Goal: Task Accomplishment & Management: Use online tool/utility

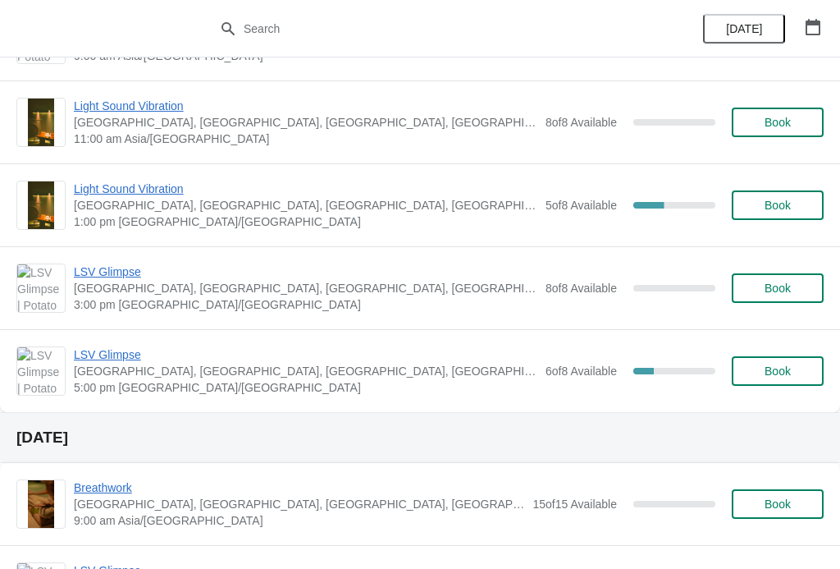
scroll to position [1165, 0]
click at [112, 353] on span "LSV Glimpse" at bounding box center [306, 355] width 464 height 16
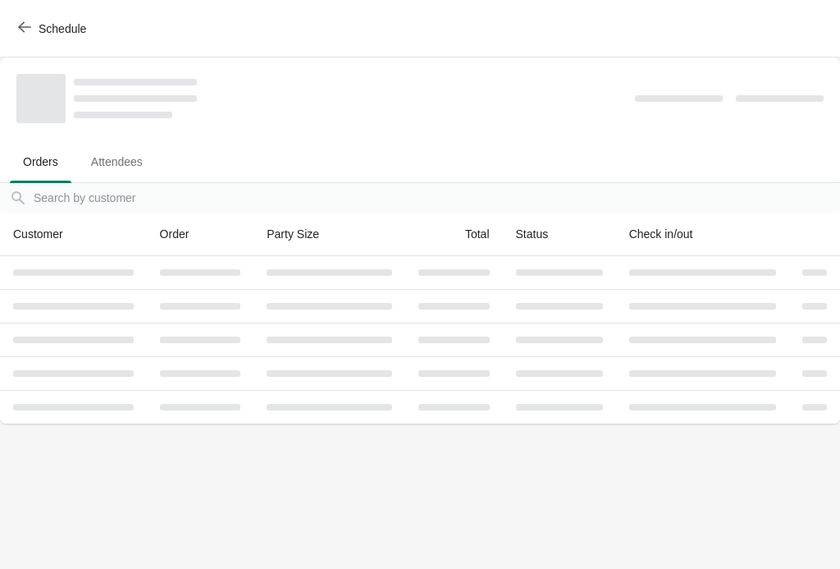
scroll to position [0, 0]
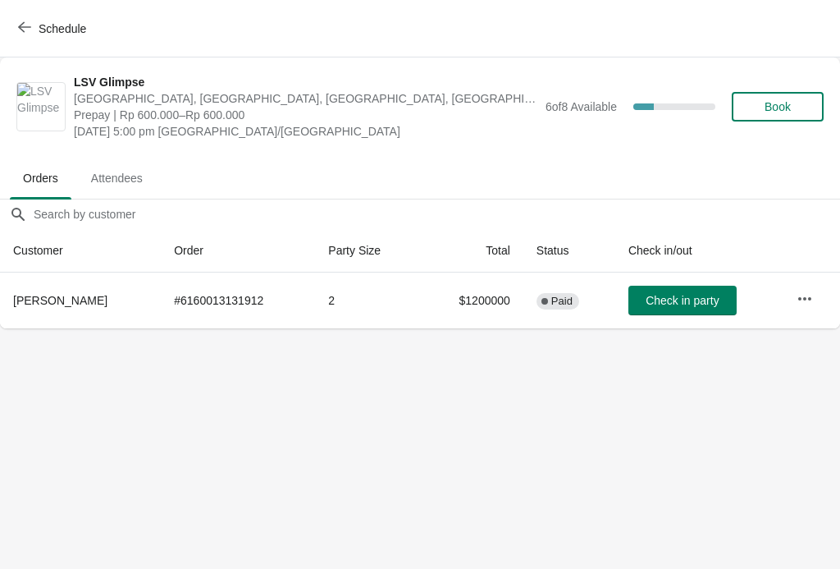
click at [816, 295] on button "button" at bounding box center [805, 299] width 30 height 30
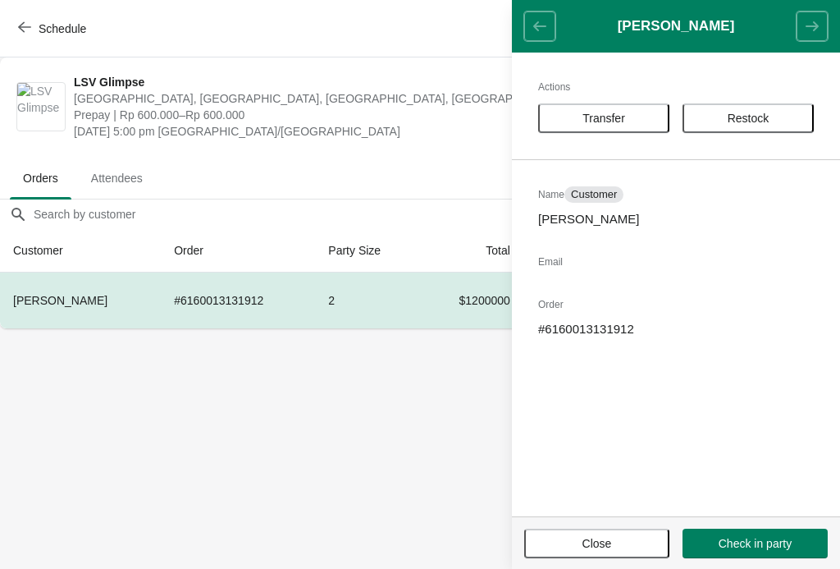
click at [644, 106] on button "Transfer" at bounding box center [603, 118] width 131 height 30
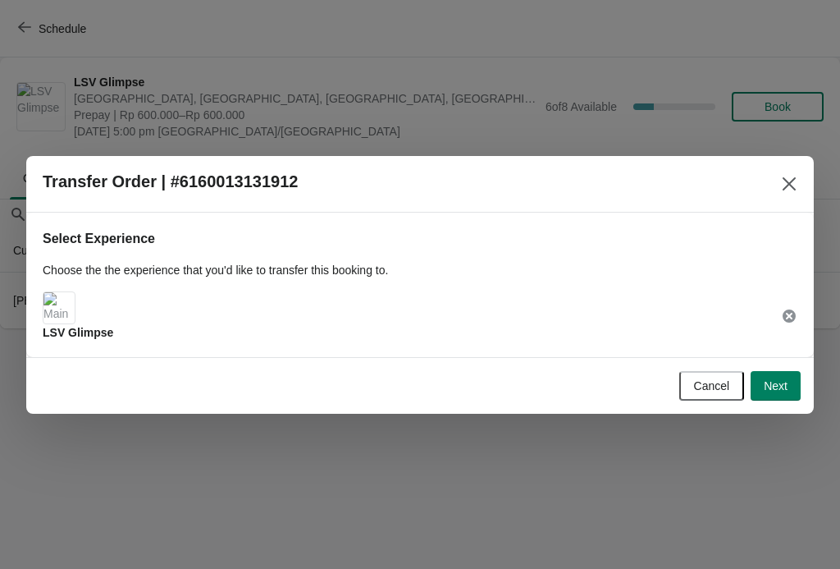
click at [787, 392] on span "Next" at bounding box center [776, 385] width 24 height 13
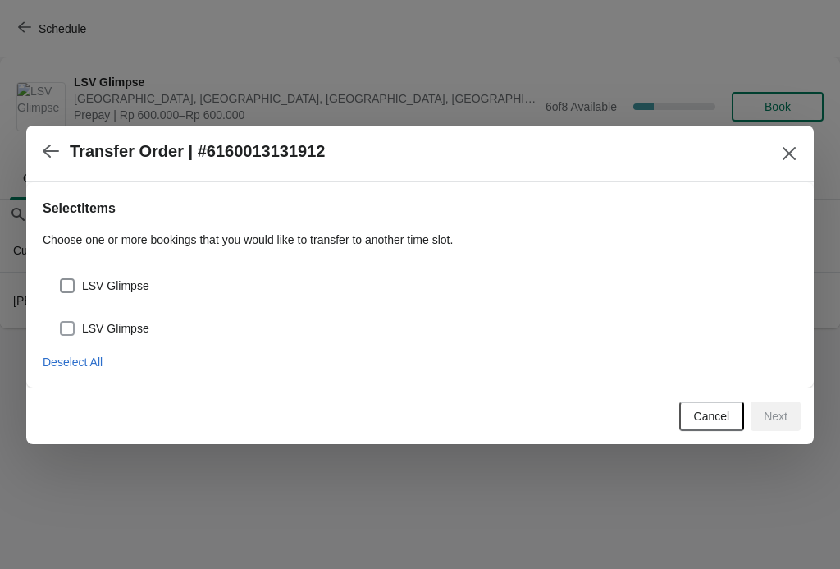
click at [81, 317] on label "LSV Glimpse" at bounding box center [104, 328] width 90 height 23
click at [61, 321] on input "LSV Glimpse" at bounding box center [60, 321] width 1 height 1
checkbox input "true"
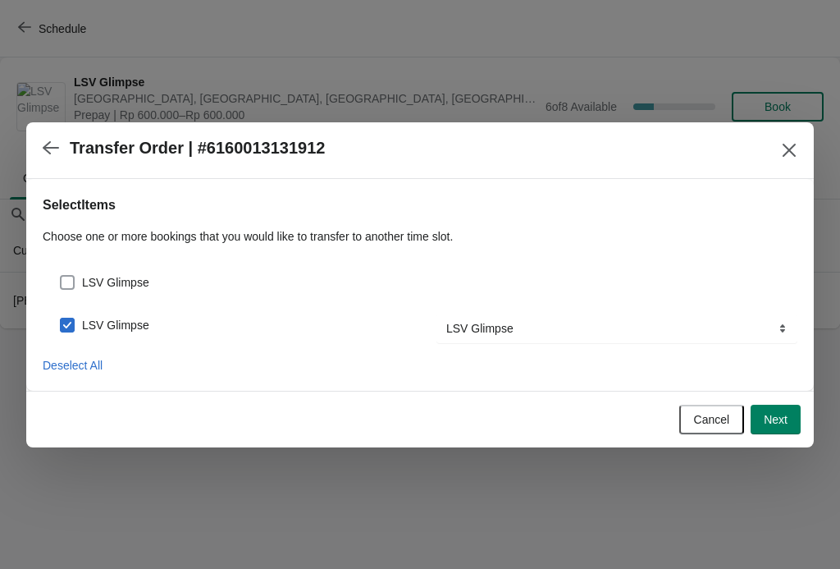
click at [71, 288] on span at bounding box center [67, 282] width 15 height 15
click at [61, 276] on input "LSV Glimpse" at bounding box center [60, 275] width 1 height 1
checkbox input "true"
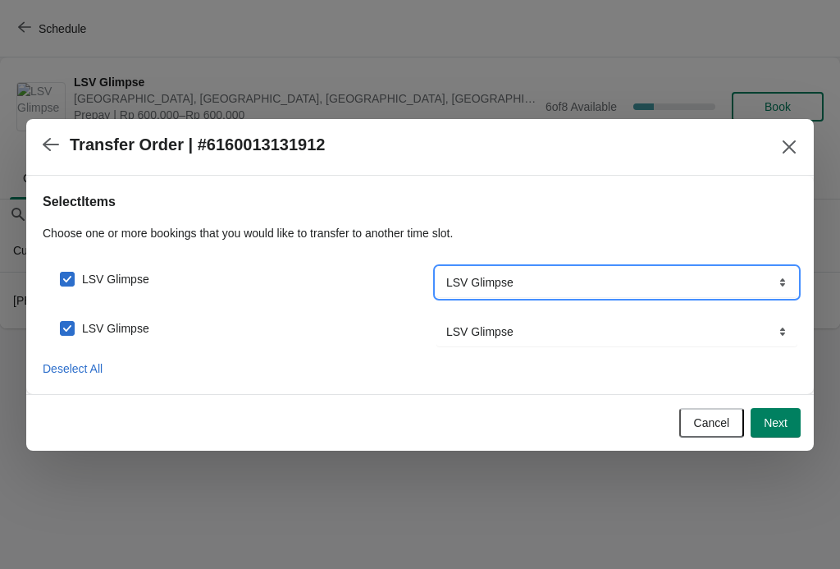
click at [626, 277] on select "LSV Glimpse" at bounding box center [617, 283] width 361 height 30
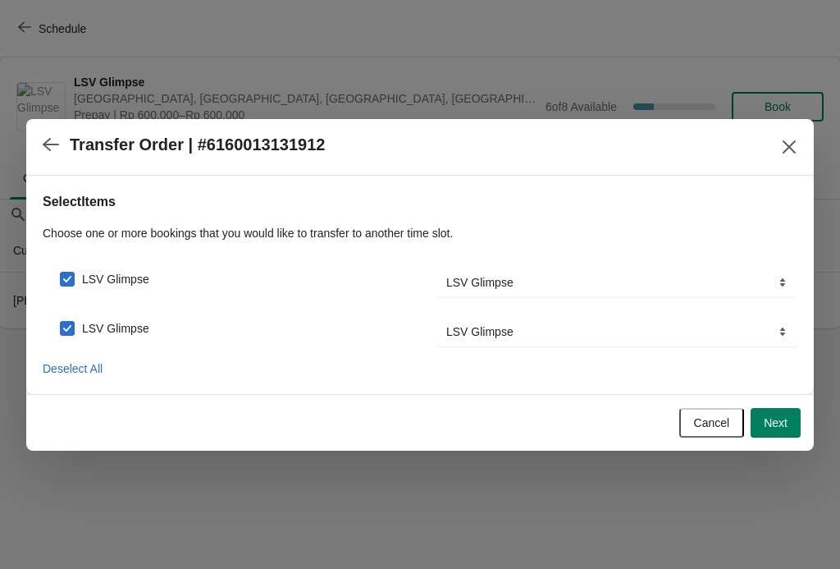
click at [786, 419] on span "Next" at bounding box center [776, 422] width 24 height 13
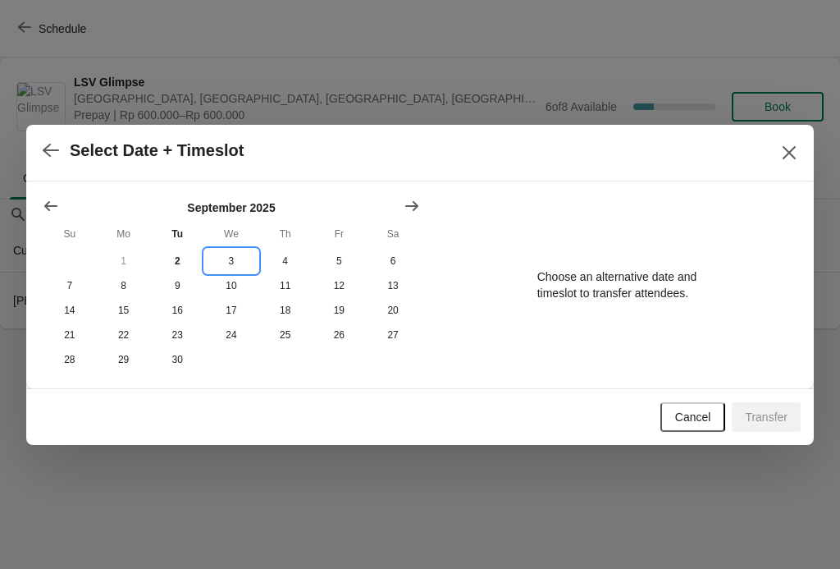
click at [236, 256] on button "3" at bounding box center [231, 261] width 54 height 25
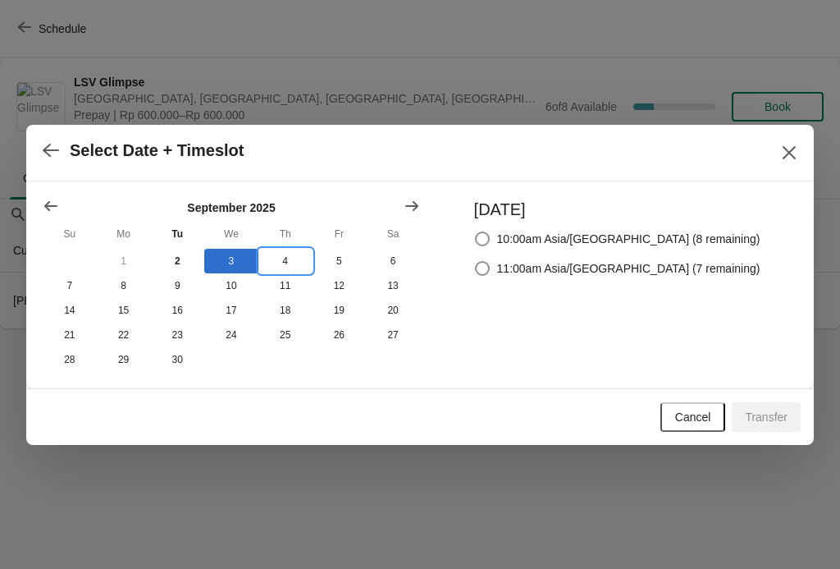
click at [286, 253] on button "4" at bounding box center [286, 261] width 54 height 25
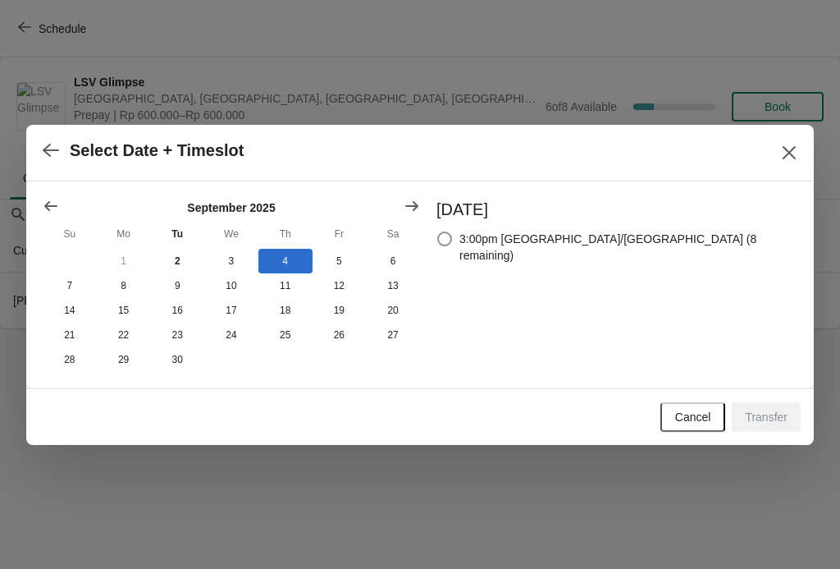
click at [621, 238] on span "3:00pm [GEOGRAPHIC_DATA]/[GEOGRAPHIC_DATA] (8 remaining)" at bounding box center [629, 247] width 338 height 33
click at [438, 232] on input "3:00pm [GEOGRAPHIC_DATA]/[GEOGRAPHIC_DATA] (8 remaining)" at bounding box center [437, 231] width 1 height 1
radio input "true"
click at [776, 409] on button "Transfer" at bounding box center [766, 417] width 69 height 30
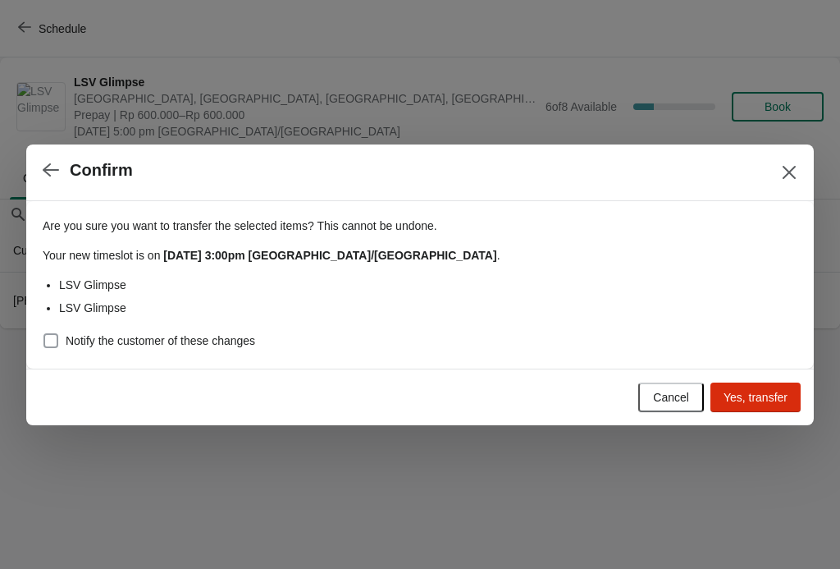
click at [204, 339] on span "Notify the customer of these changes" at bounding box center [161, 340] width 190 height 16
click at [44, 334] on input "Notify the customer of these changes" at bounding box center [44, 333] width 1 height 1
checkbox input "true"
click at [772, 391] on span "Yes, transfer" at bounding box center [756, 397] width 64 height 13
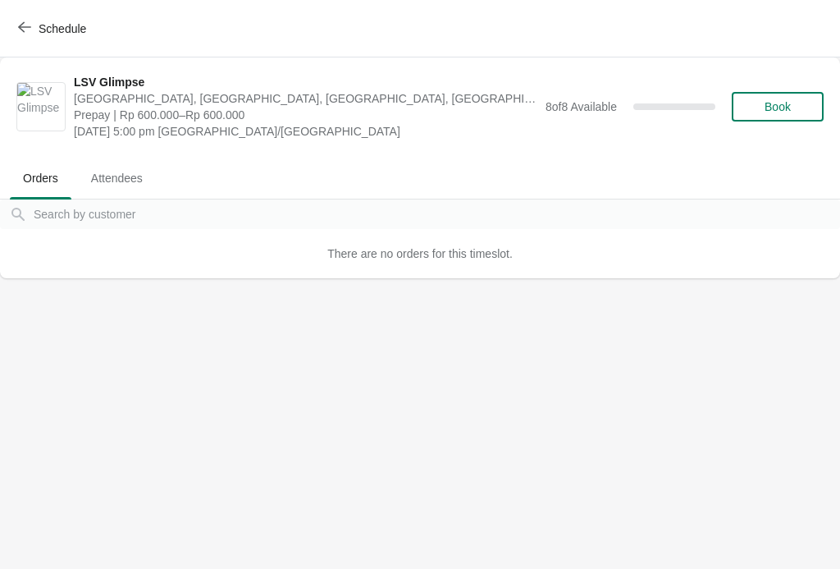
click at [23, 22] on icon "button" at bounding box center [24, 27] width 13 height 13
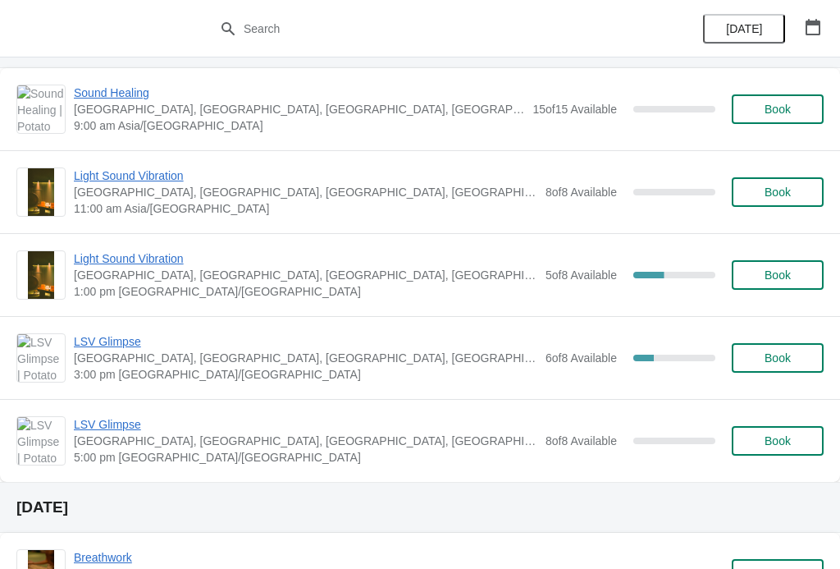
scroll to position [1129, 0]
